Goal: Task Accomplishment & Management: Use online tool/utility

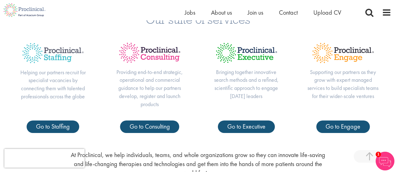
scroll to position [197, 0]
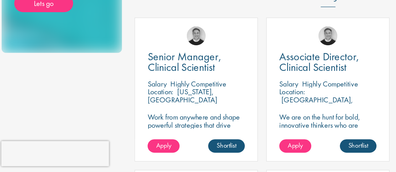
scroll to position [161, 0]
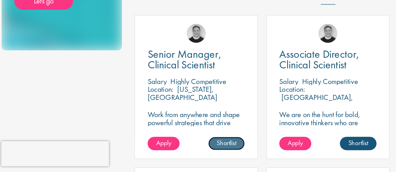
click at [170, 146] on link "Shortlist" at bounding box center [171, 151] width 27 height 10
click at [169, 146] on link "Shortlisted" at bounding box center [169, 151] width 32 height 10
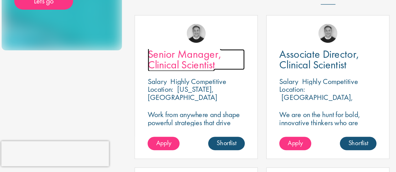
click at [149, 87] on span "Senior Manager, Clinical Scientist" at bounding box center [140, 88] width 55 height 18
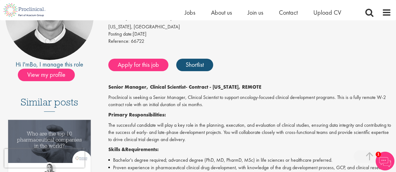
scroll to position [99, 0]
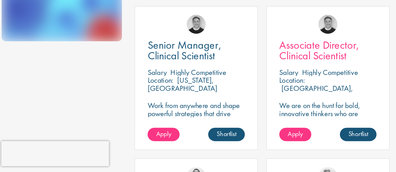
scroll to position [170, 0]
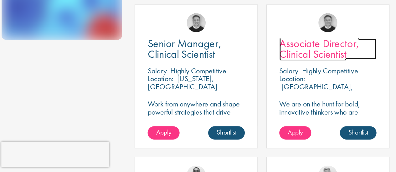
click at [232, 78] on span "Associate Director, Clinical Scientist" at bounding box center [240, 80] width 59 height 18
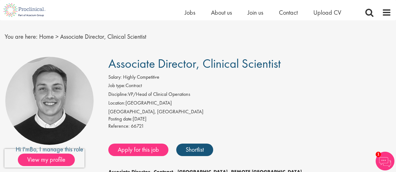
scroll to position [10, 0]
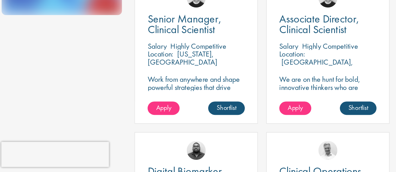
scroll to position [170, 0]
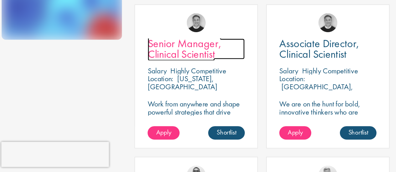
click at [146, 77] on span "Senior Manager, Clinical Scientist" at bounding box center [140, 80] width 55 height 18
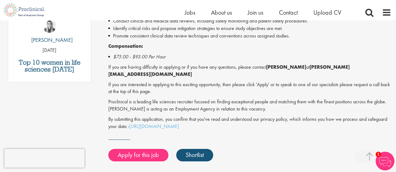
scroll to position [364, 0]
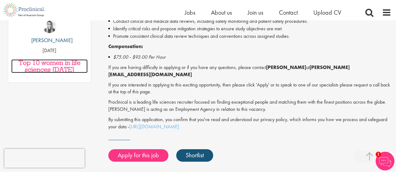
click at [59, 67] on h3 "Top 10 women in life sciences [DATE]" at bounding box center [49, 66] width 76 height 14
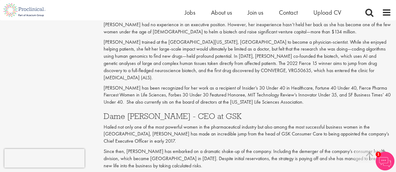
scroll to position [781, 0]
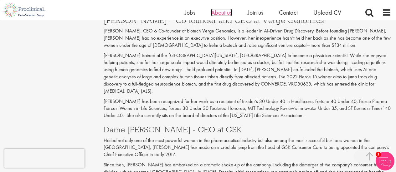
click at [215, 12] on span "About us" at bounding box center [221, 12] width 21 height 8
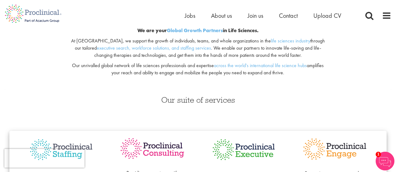
scroll to position [73, 0]
click at [188, 15] on span "Jobs" at bounding box center [190, 16] width 11 height 8
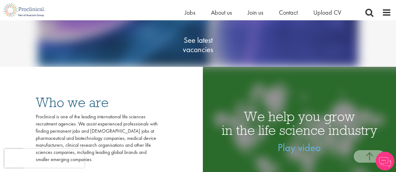
scroll to position [95, 0]
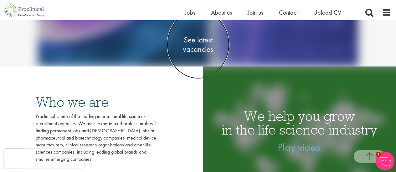
click at [194, 49] on span "See latest vacancies" at bounding box center [198, 44] width 63 height 19
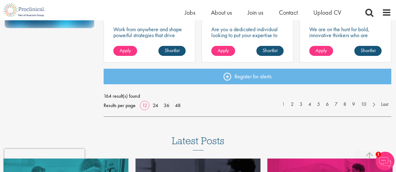
scroll to position [526, 0]
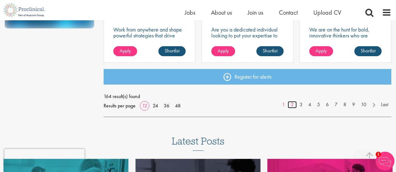
click at [291, 105] on link "2" at bounding box center [292, 104] width 9 height 7
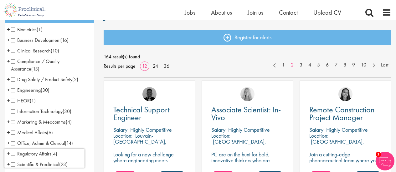
scroll to position [54, 0]
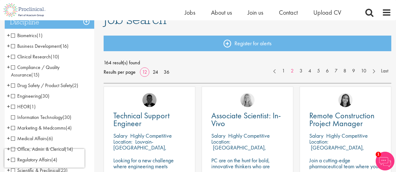
click at [14, 56] on span "Clinical Research" at bounding box center [31, 57] width 40 height 7
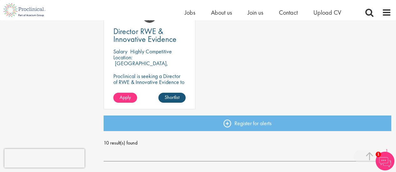
scroll to position [479, 0]
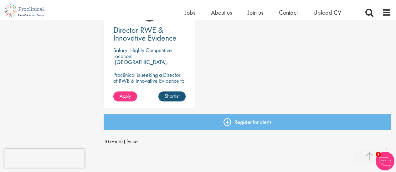
drag, startPoint x: 286, startPoint y: 46, endPoint x: 229, endPoint y: 44, distance: 56.7
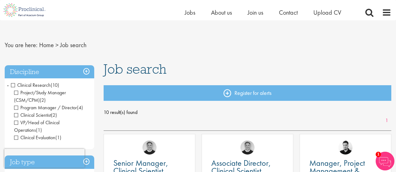
scroll to position [0, 0]
